Goal: Information Seeking & Learning: Learn about a topic

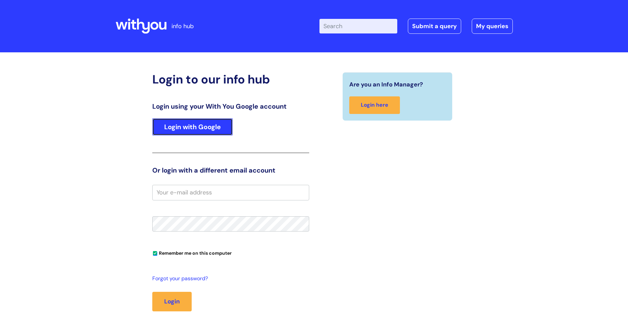
click at [204, 127] on link "Login with Google" at bounding box center [192, 126] width 80 height 17
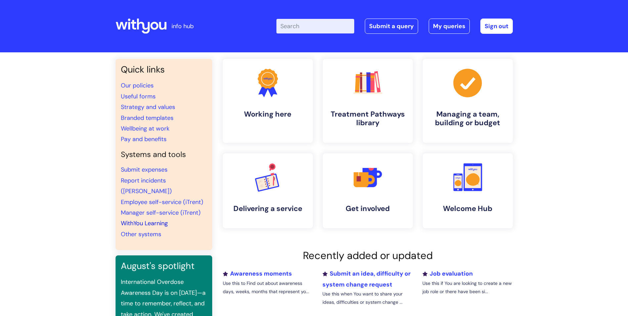
click at [145, 219] on link "WithYou Learning" at bounding box center [144, 223] width 47 height 8
click at [152, 219] on link "WithYou Learning" at bounding box center [144, 223] width 47 height 8
click at [141, 219] on link "WithYou Learning" at bounding box center [144, 223] width 47 height 8
click at [137, 219] on link "WithYou Learning" at bounding box center [144, 223] width 47 height 8
